Goal: Task Accomplishment & Management: Manage account settings

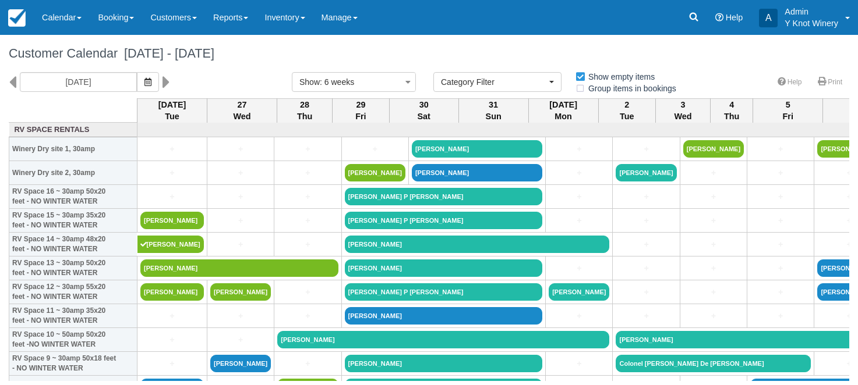
select select
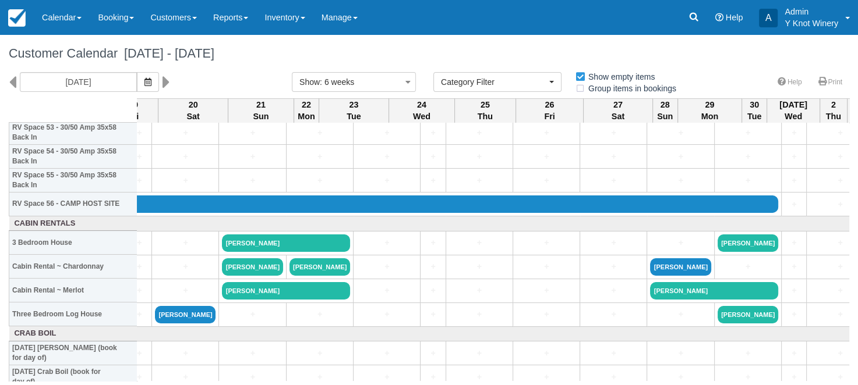
scroll to position [1305, 1427]
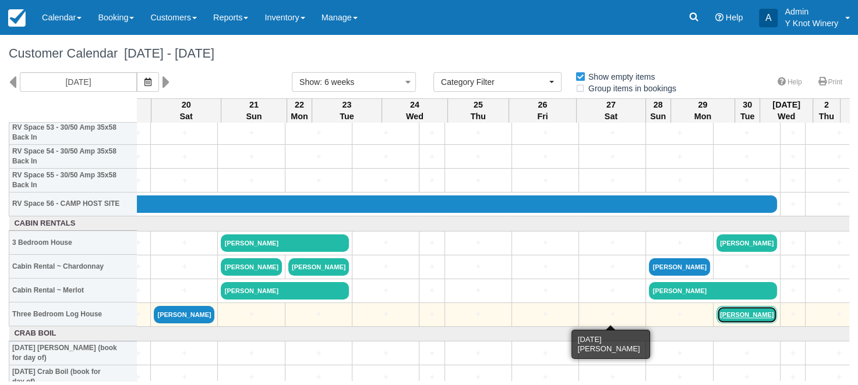
click at [716, 316] on link "Lisa Swain" at bounding box center [746, 314] width 61 height 17
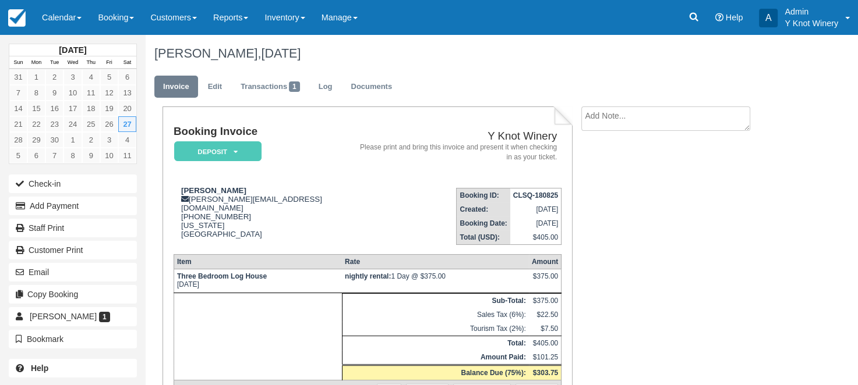
scroll to position [77, 0]
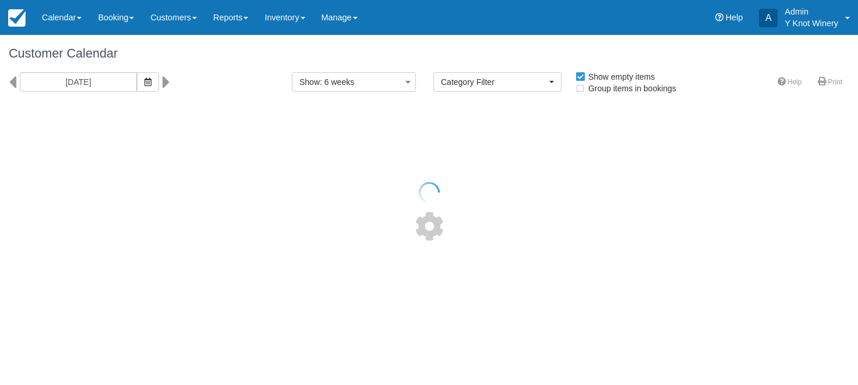
select select
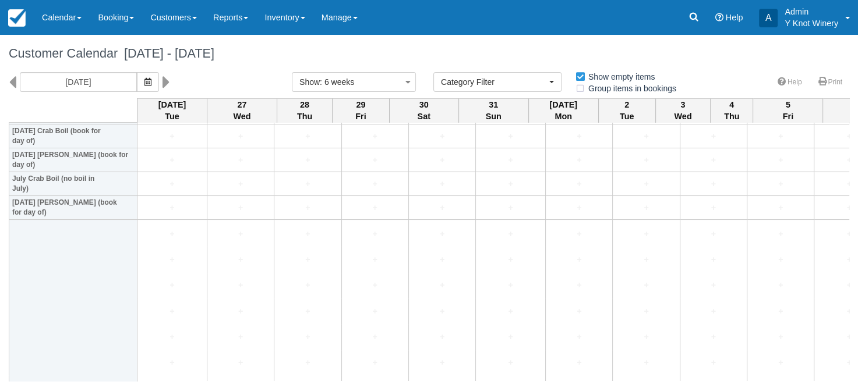
scroll to position [1342, 0]
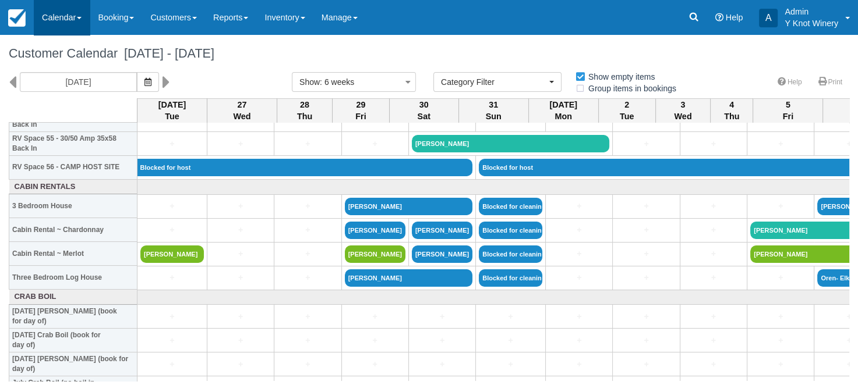
click at [79, 15] on link "Calendar" at bounding box center [62, 17] width 56 height 35
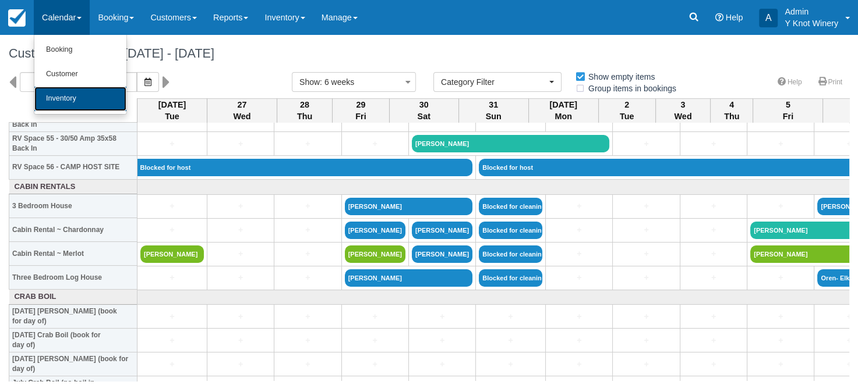
click at [67, 108] on link "Inventory" at bounding box center [80, 99] width 92 height 24
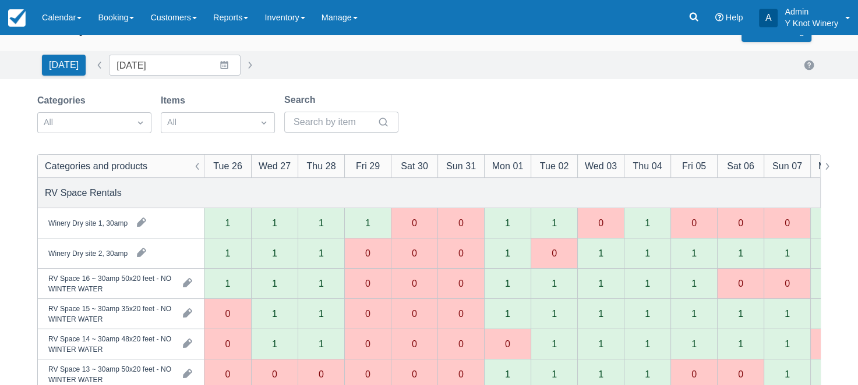
scroll to position [6, 0]
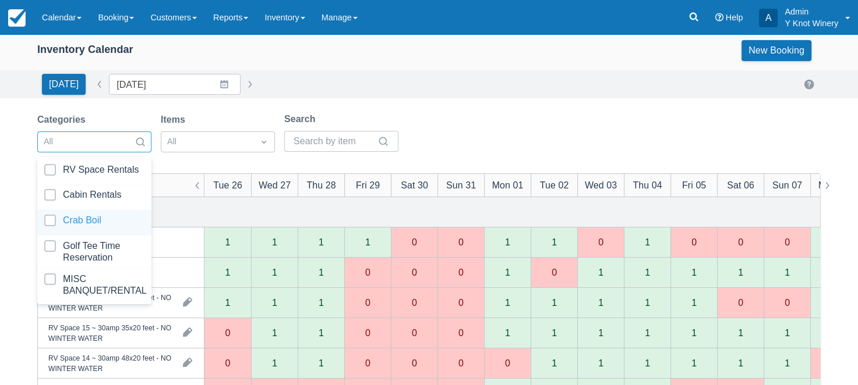
click at [115, 225] on div at bounding box center [94, 223] width 100 height 16
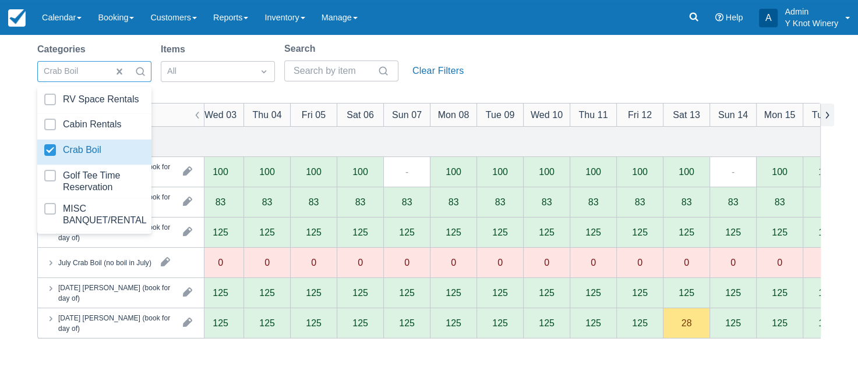
click at [830, 114] on button "button" at bounding box center [827, 115] width 14 height 23
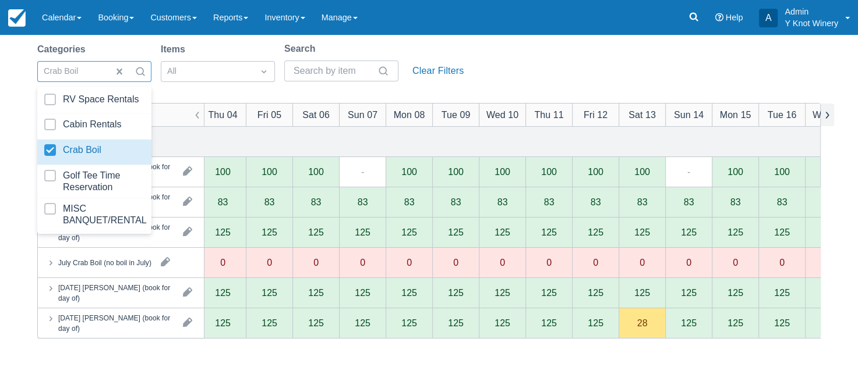
click at [830, 114] on button "button" at bounding box center [827, 115] width 14 height 23
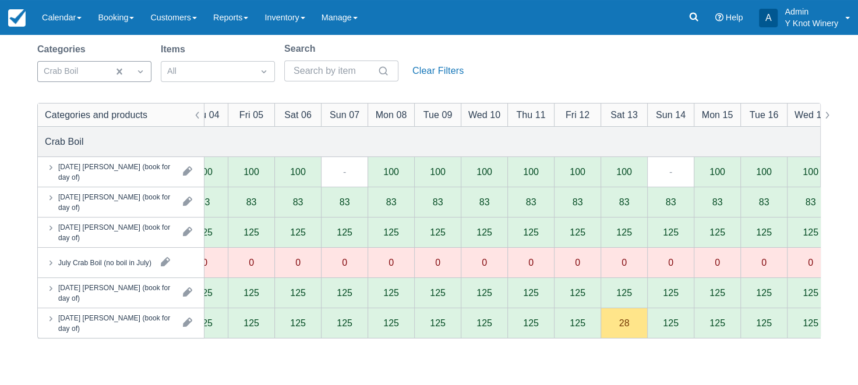
drag, startPoint x: 850, startPoint y: 193, endPoint x: 817, endPoint y: 82, distance: 115.3
click at [857, 115] on html "Menu Calendar Booking Customer Inventory Booking Daily Manifest Daily List Note…" at bounding box center [429, 115] width 858 height 385
click at [508, 70] on div "Categories Crab Boil Items All Search Clear Filters" at bounding box center [428, 65] width 783 height 47
click at [544, 78] on div "Categories Crab Boil Items All Search Clear Filters" at bounding box center [428, 65] width 783 height 47
click at [82, 18] on span at bounding box center [79, 18] width 5 height 2
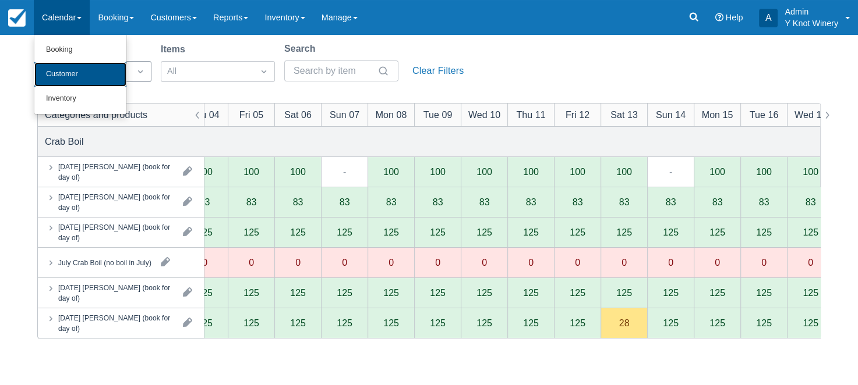
click at [76, 77] on link "Customer" at bounding box center [80, 74] width 92 height 24
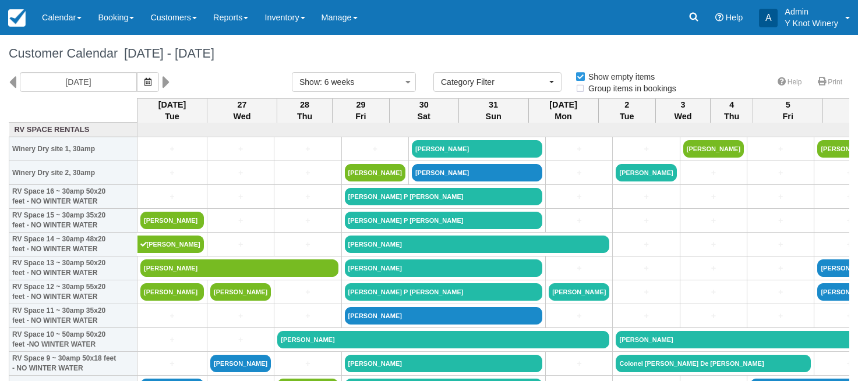
select select
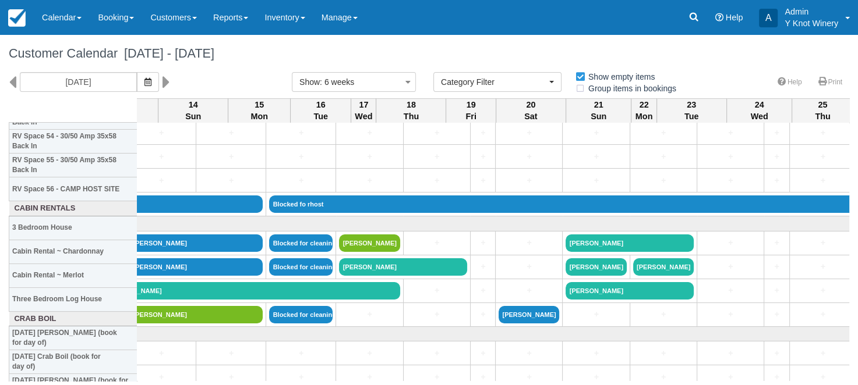
scroll to position [1330, 1082]
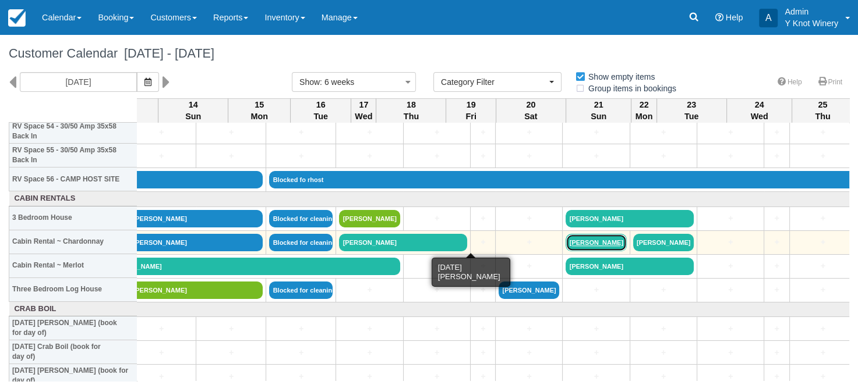
click at [565, 237] on link "[PERSON_NAME]" at bounding box center [595, 242] width 61 height 17
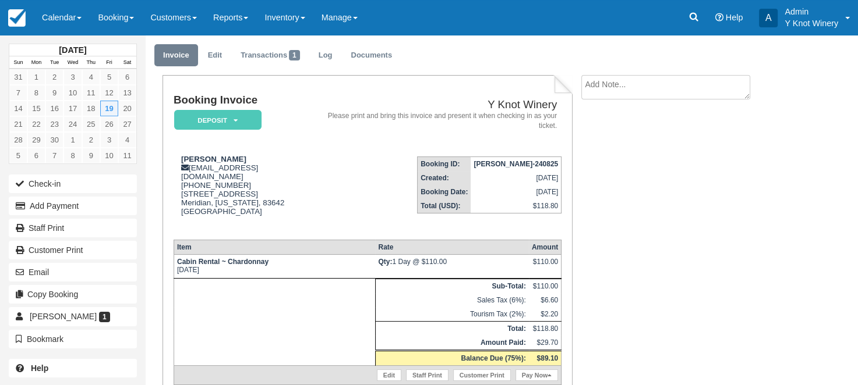
scroll to position [30, 0]
click at [238, 121] on em "Deposit" at bounding box center [217, 121] width 87 height 20
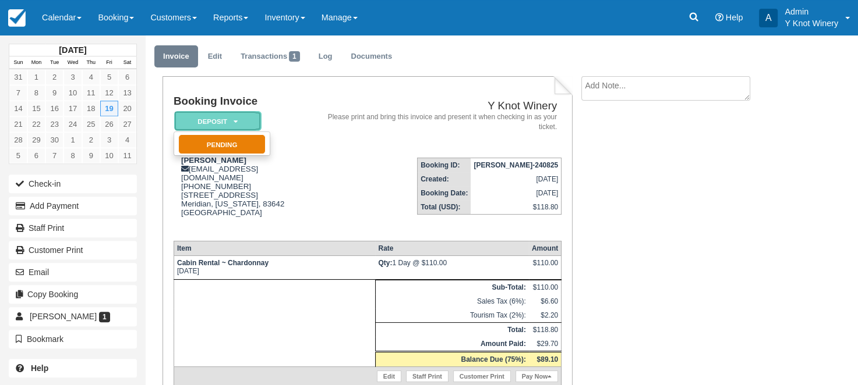
scroll to position [0, 0]
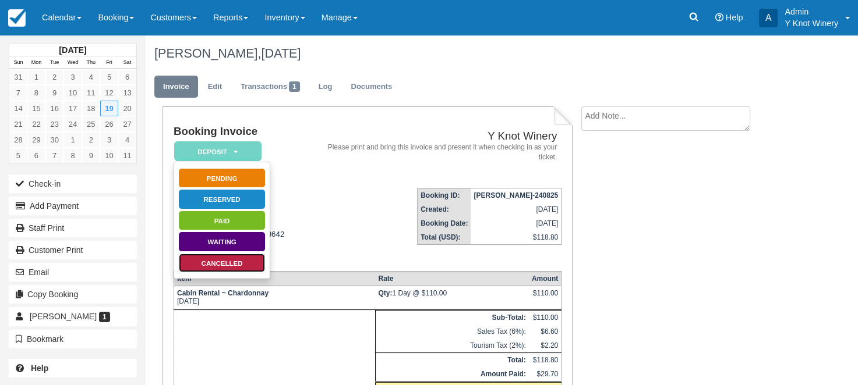
click at [207, 264] on link "Cancelled" at bounding box center [221, 263] width 87 height 20
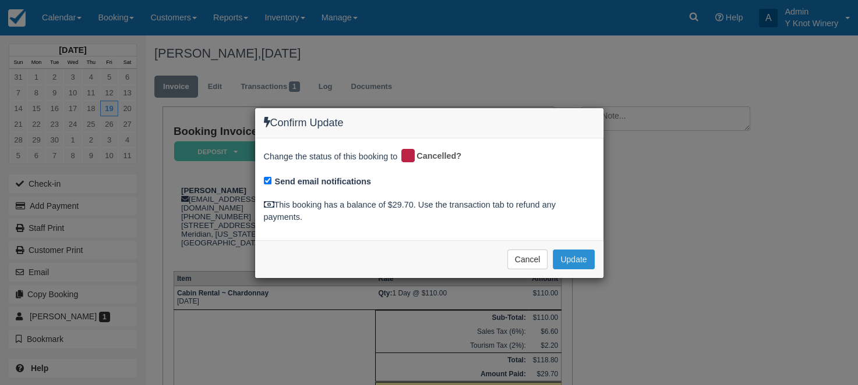
click at [582, 262] on button "Update" at bounding box center [573, 260] width 41 height 20
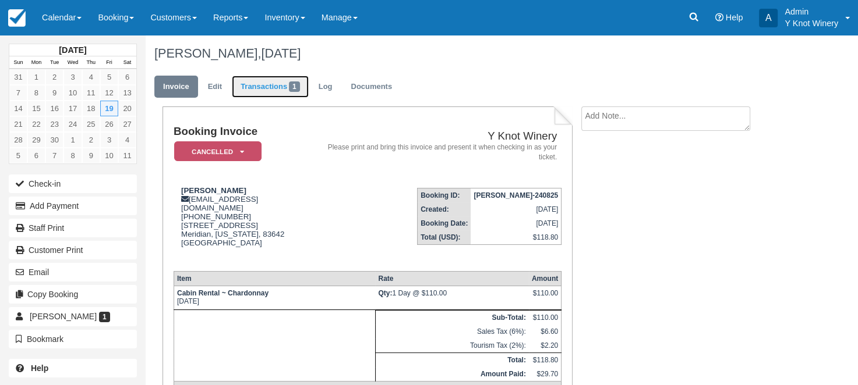
click at [273, 87] on link "Transactions 1" at bounding box center [270, 87] width 77 height 23
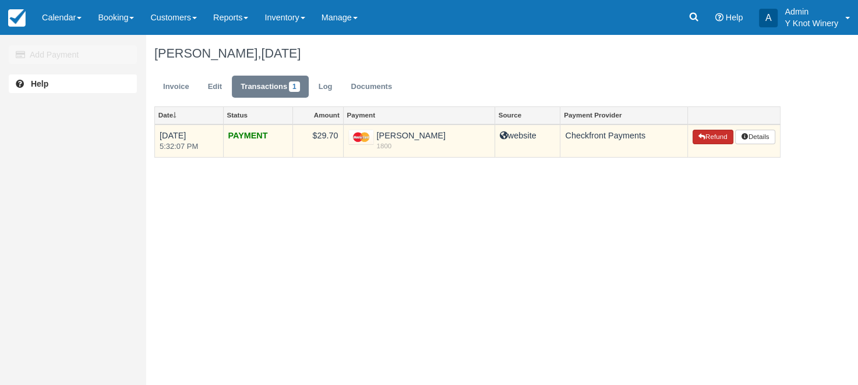
click at [714, 136] on button "Refund" at bounding box center [712, 137] width 41 height 15
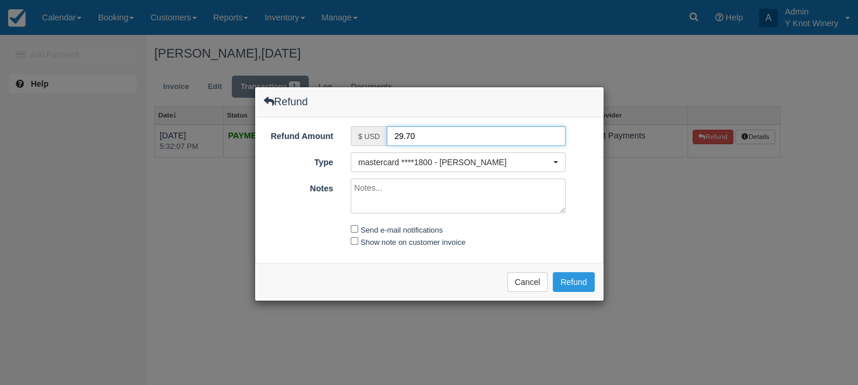
click at [394, 136] on input "29.70" at bounding box center [476, 136] width 179 height 20
type input "19.70"
click at [378, 192] on textarea "Notes" at bounding box center [458, 196] width 215 height 35
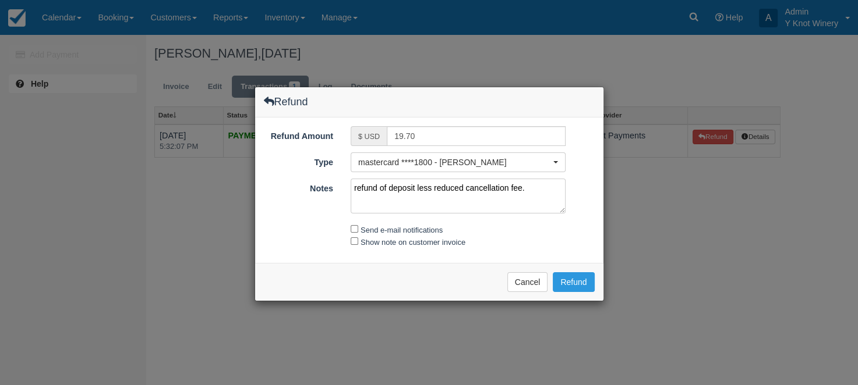
type textarea "refund of deposit less reduced cancellation fee."
click at [353, 240] on input "Show note on customer invoice" at bounding box center [355, 242] width 8 height 8
checkbox input "true"
click at [354, 227] on input "Send e-mail notifications" at bounding box center [355, 229] width 8 height 8
checkbox input "true"
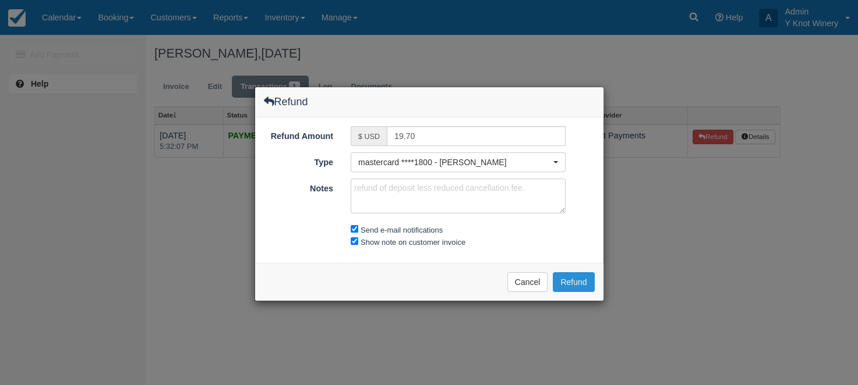
click at [574, 276] on button "Refund" at bounding box center [573, 283] width 41 height 20
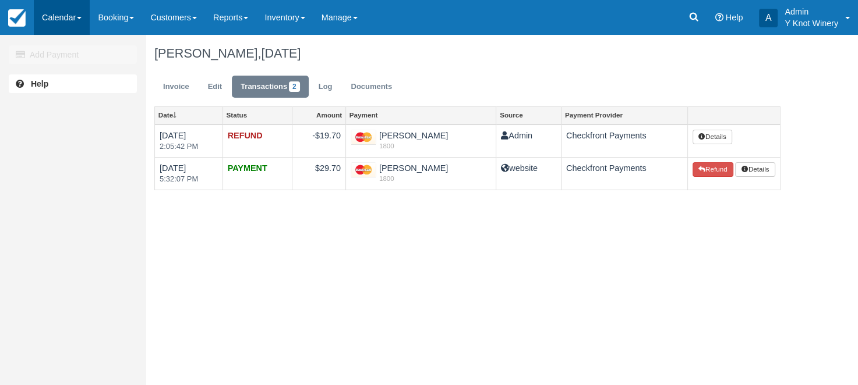
click at [83, 23] on link "Calendar" at bounding box center [62, 17] width 56 height 35
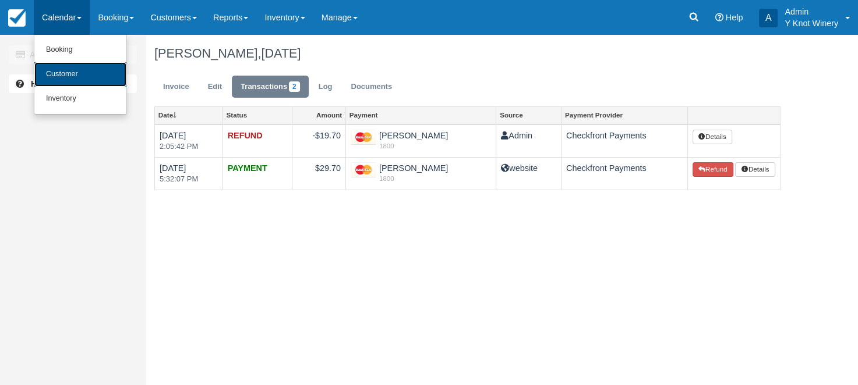
click at [84, 72] on link "Customer" at bounding box center [80, 74] width 92 height 24
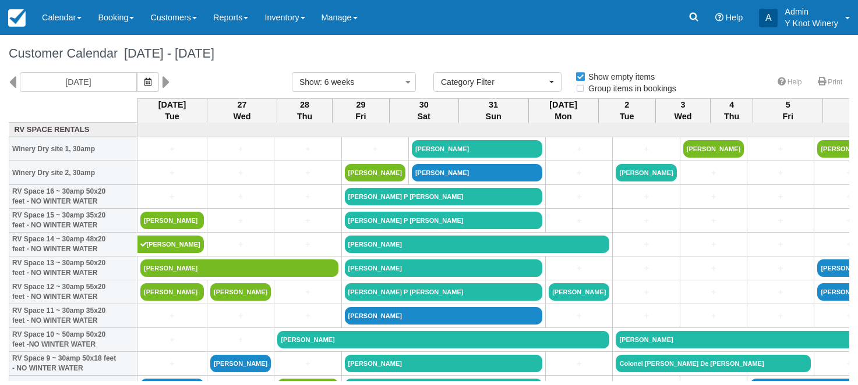
select select
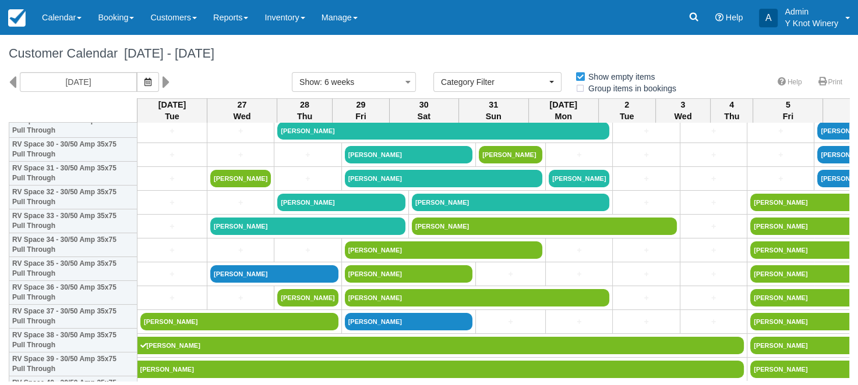
scroll to position [739, 0]
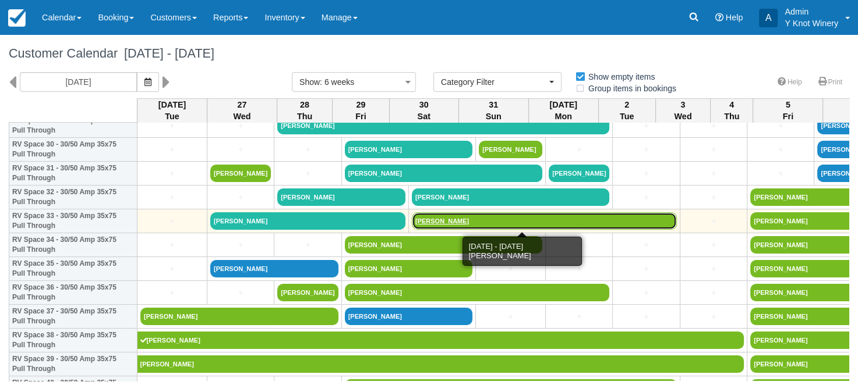
click at [436, 224] on link "[PERSON_NAME]" at bounding box center [544, 221] width 265 height 17
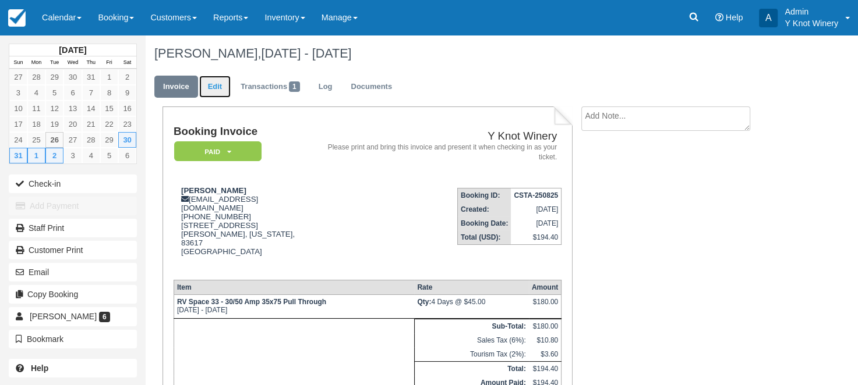
click at [217, 85] on link "Edit" at bounding box center [214, 87] width 31 height 23
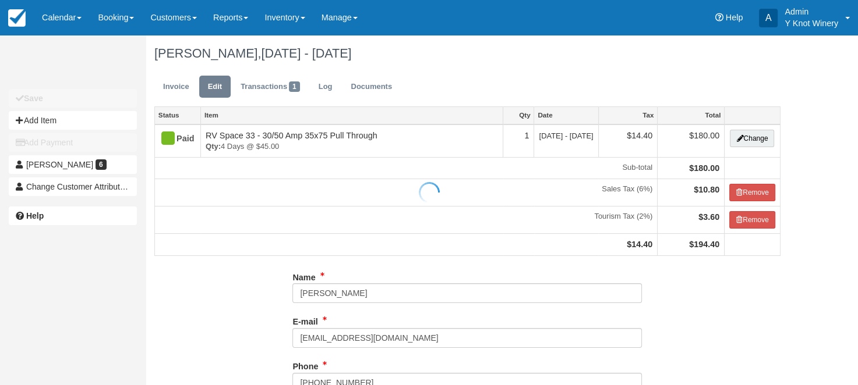
type input "[PHONE_NUMBER]"
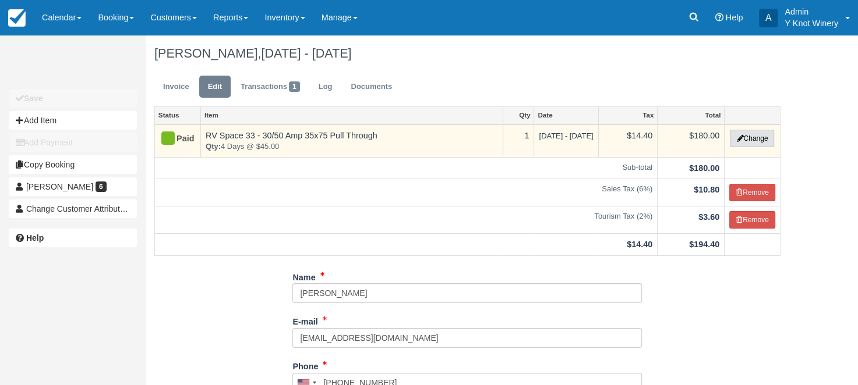
click at [760, 143] on button "Change" at bounding box center [752, 138] width 44 height 17
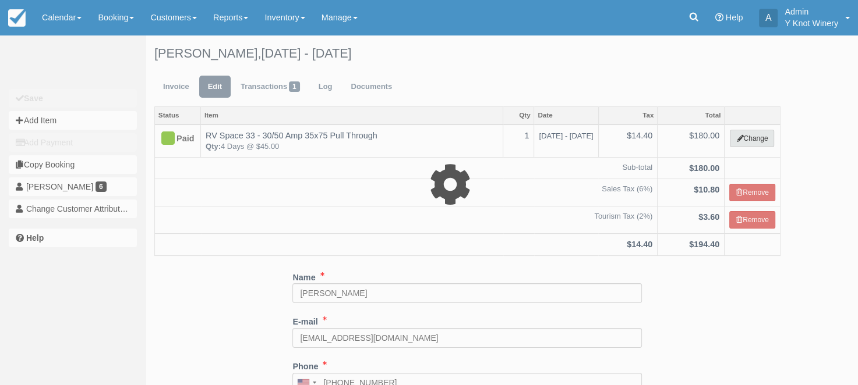
type input "180.00"
select select "3"
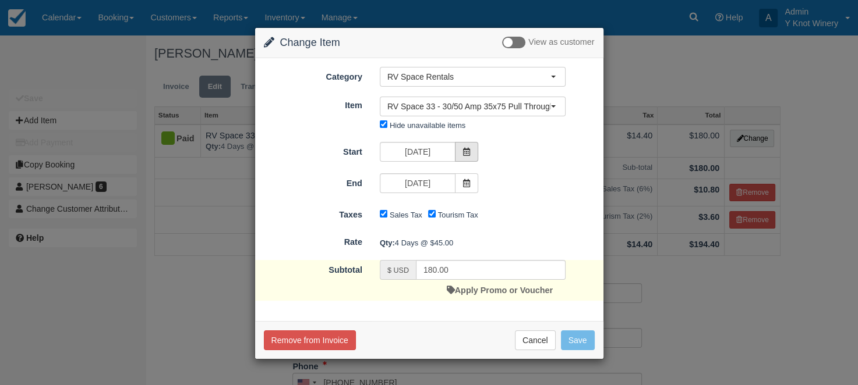
click at [469, 152] on icon at bounding box center [466, 152] width 8 height 8
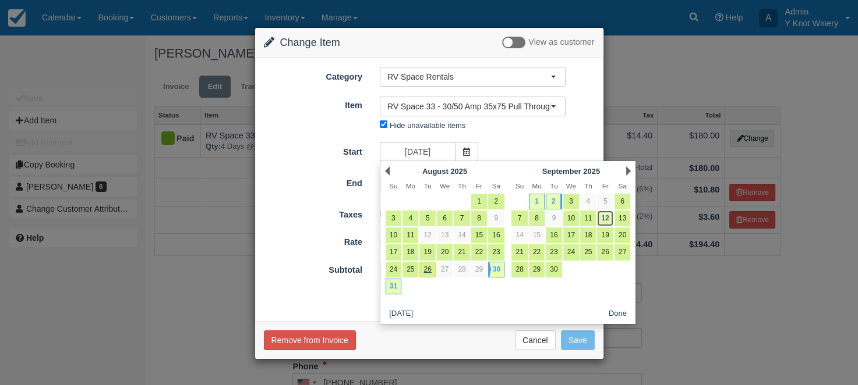
click at [606, 222] on link "12" at bounding box center [605, 219] width 16 height 16
type input "09/12/25"
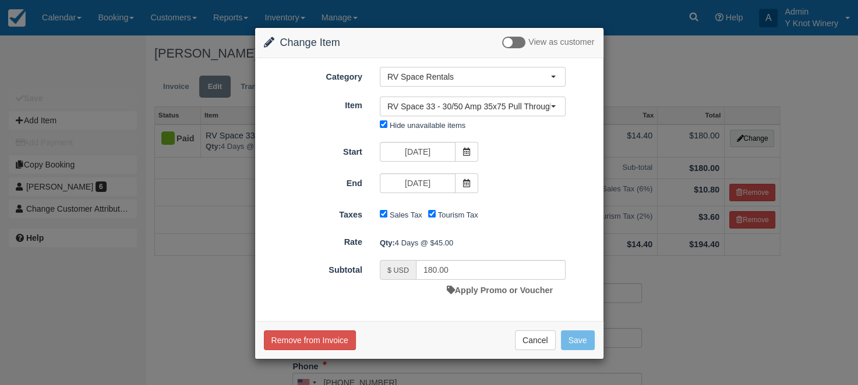
type input "45.00"
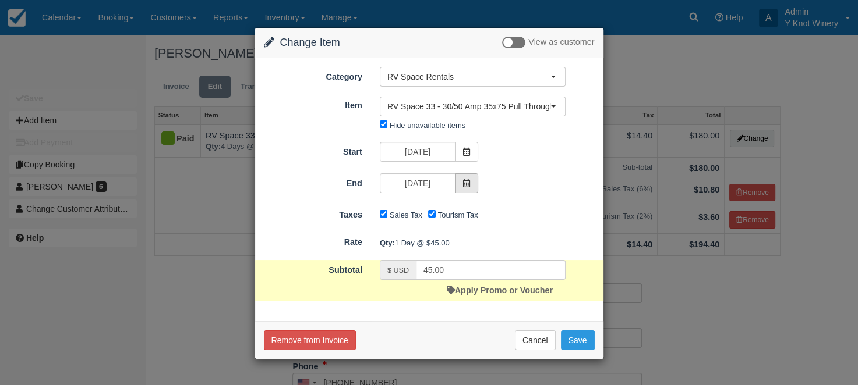
click at [468, 183] on icon at bounding box center [466, 183] width 8 height 8
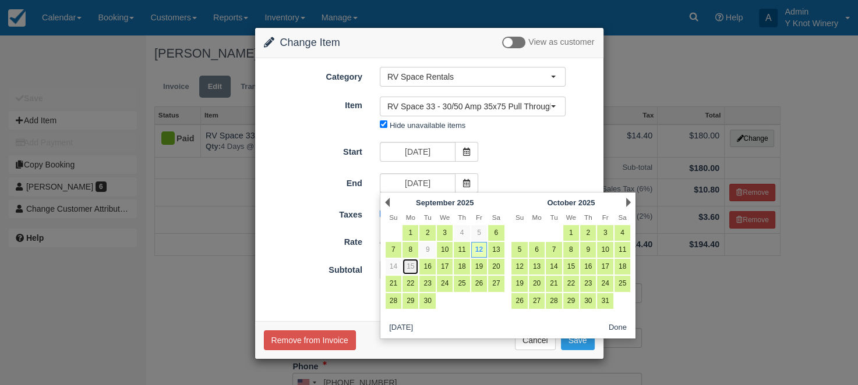
click at [416, 269] on link "15" at bounding box center [410, 267] width 16 height 16
type input "09/15/25"
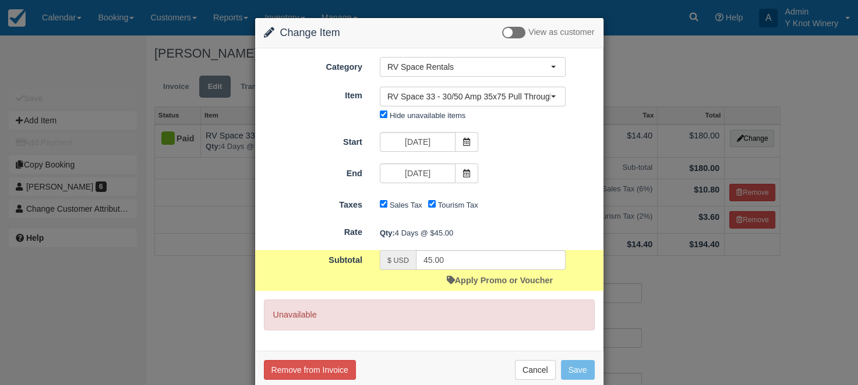
type input "180.00"
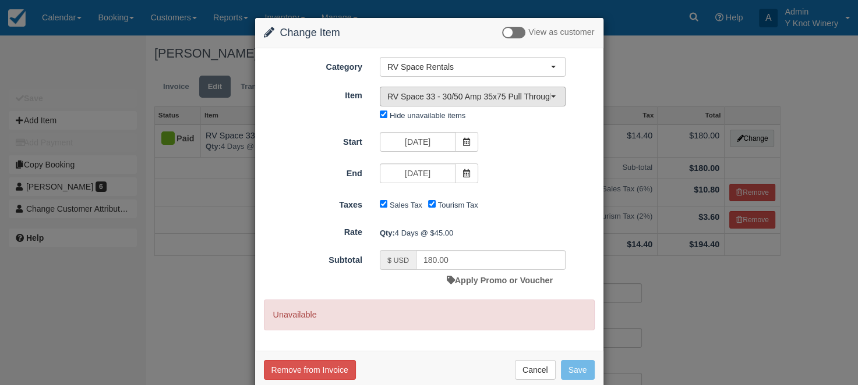
click at [553, 95] on span "button" at bounding box center [553, 96] width 5 height 2
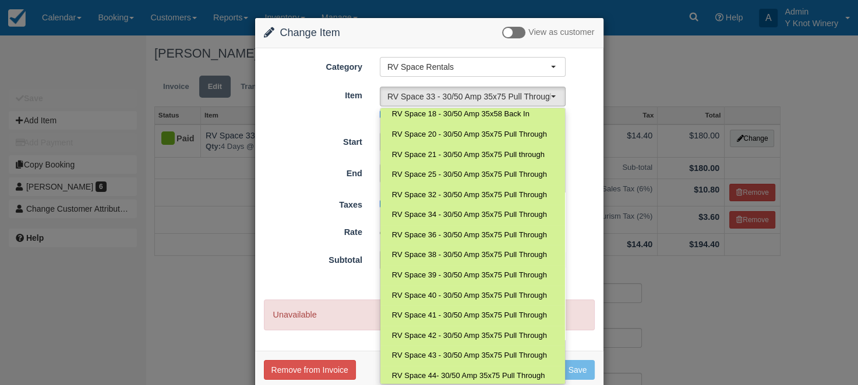
scroll to position [54, 0]
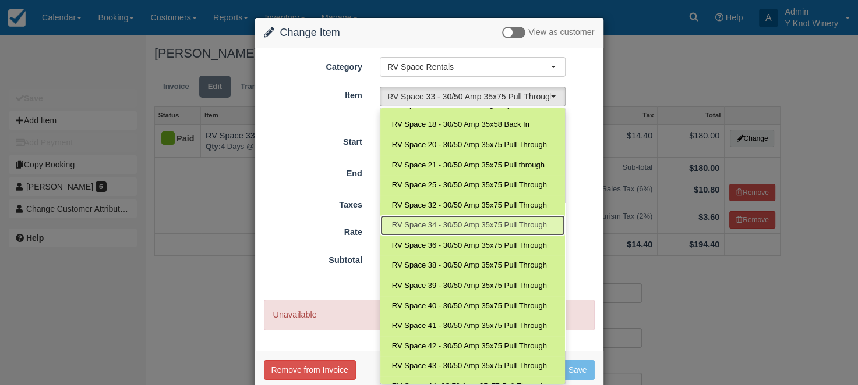
click at [469, 221] on span "RV Space 34 - 30/50 Amp 35x75 Pull Through" at bounding box center [469, 225] width 155 height 11
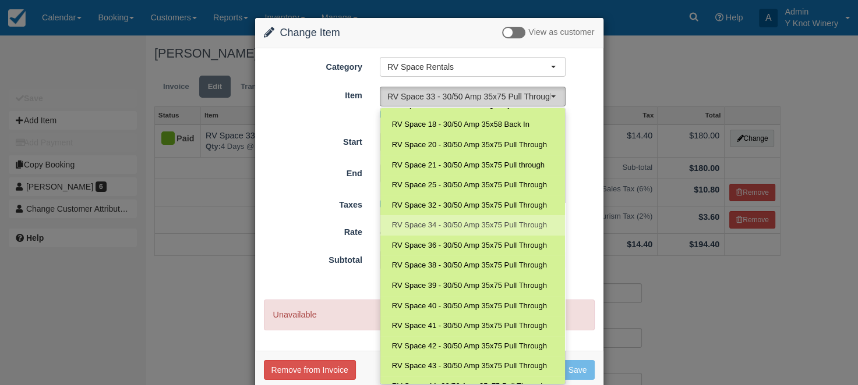
select select "86"
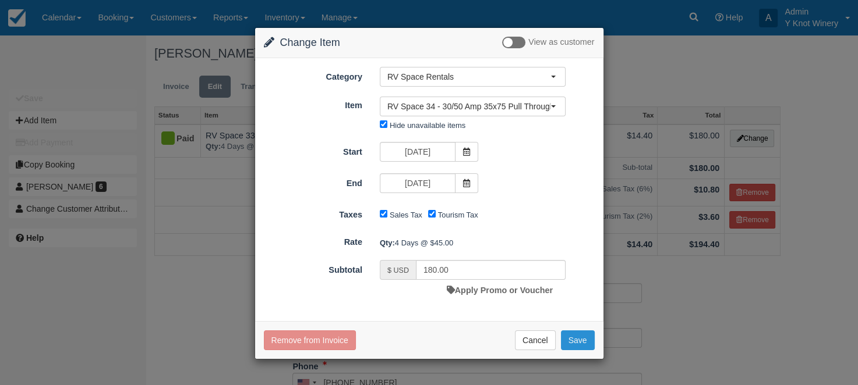
click at [579, 342] on button "Save" at bounding box center [578, 341] width 34 height 20
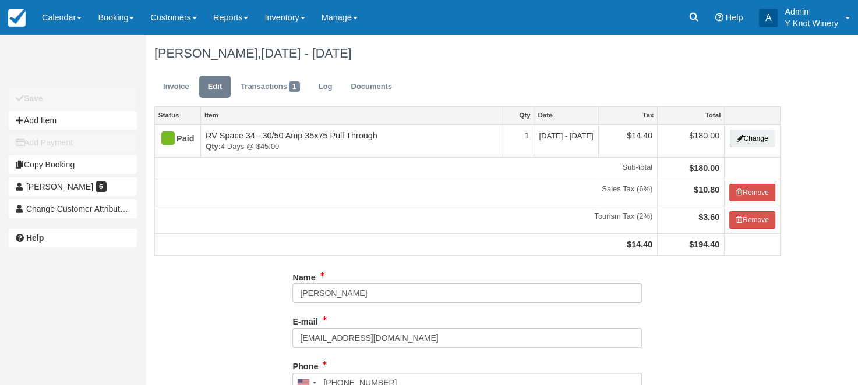
type input "[PHONE_NUMBER]"
click at [177, 84] on link "Invoice" at bounding box center [176, 87] width 44 height 23
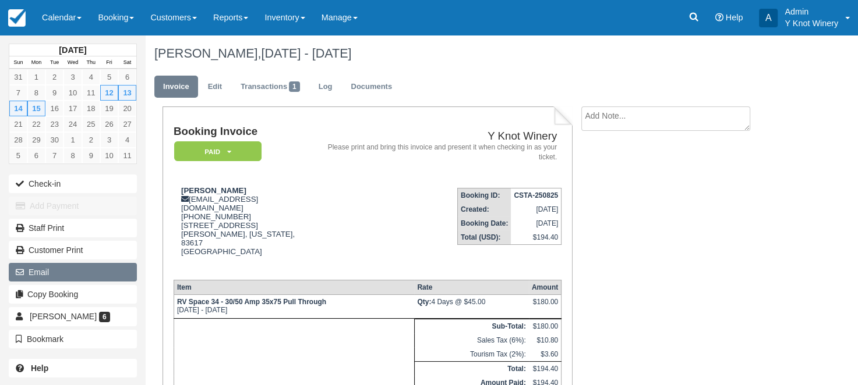
click at [51, 267] on button "Email" at bounding box center [73, 272] width 128 height 19
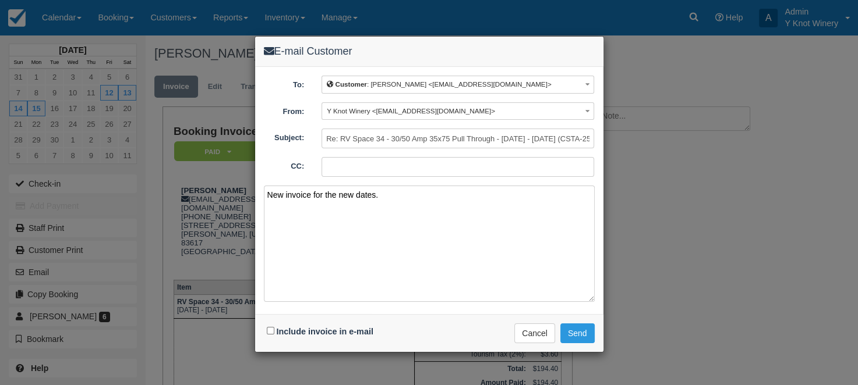
type textarea "New invoice for the new dates."
click at [270, 327] on input "Include invoice in e-mail" at bounding box center [271, 331] width 8 height 8
checkbox input "true"
click at [572, 331] on button "Send" at bounding box center [577, 334] width 34 height 20
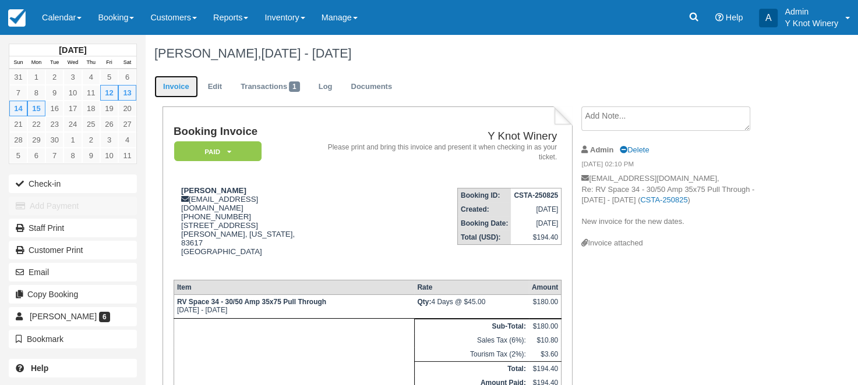
click at [174, 86] on link "Invoice" at bounding box center [176, 87] width 44 height 23
